Goal: Navigation & Orientation: Find specific page/section

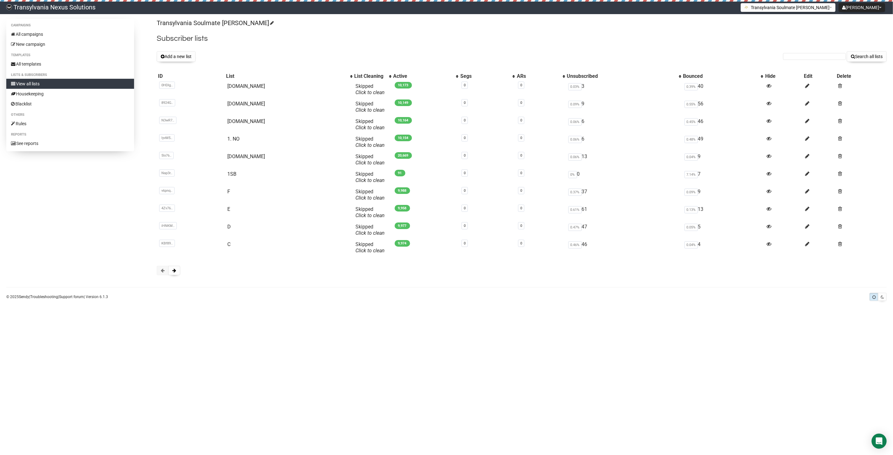
click at [182, 276] on div "Transylvania Soulmate [PERSON_NAME] Subscriber lists Add a new list Search all …" at bounding box center [522, 150] width 730 height 263
click at [175, 269] on span at bounding box center [174, 270] width 4 height 4
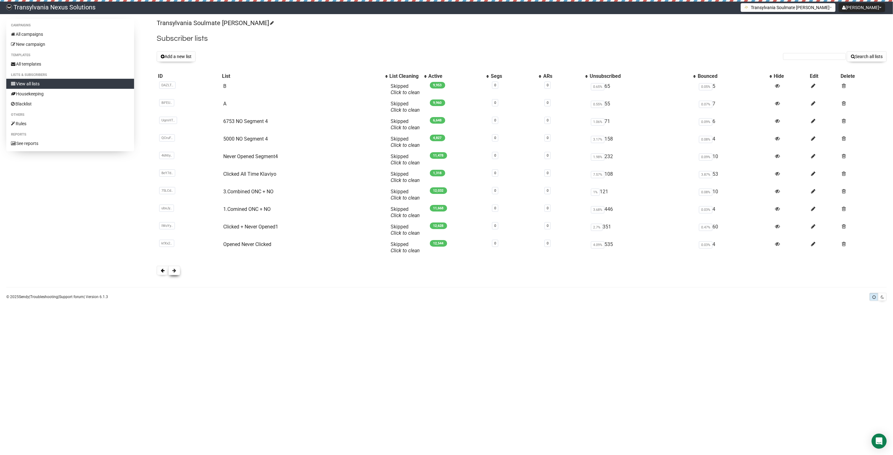
click at [176, 266] on button at bounding box center [174, 270] width 12 height 9
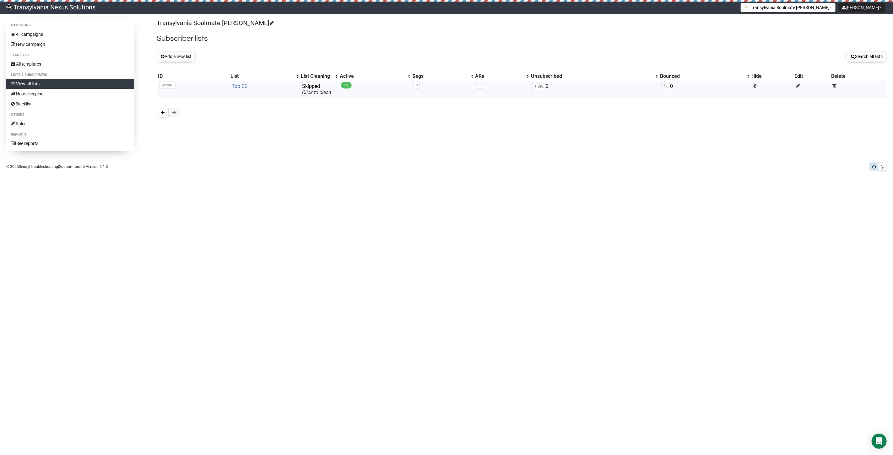
click at [242, 88] on link "Top CC" at bounding box center [240, 86] width 16 height 6
